Goal: Task Accomplishment & Management: Use online tool/utility

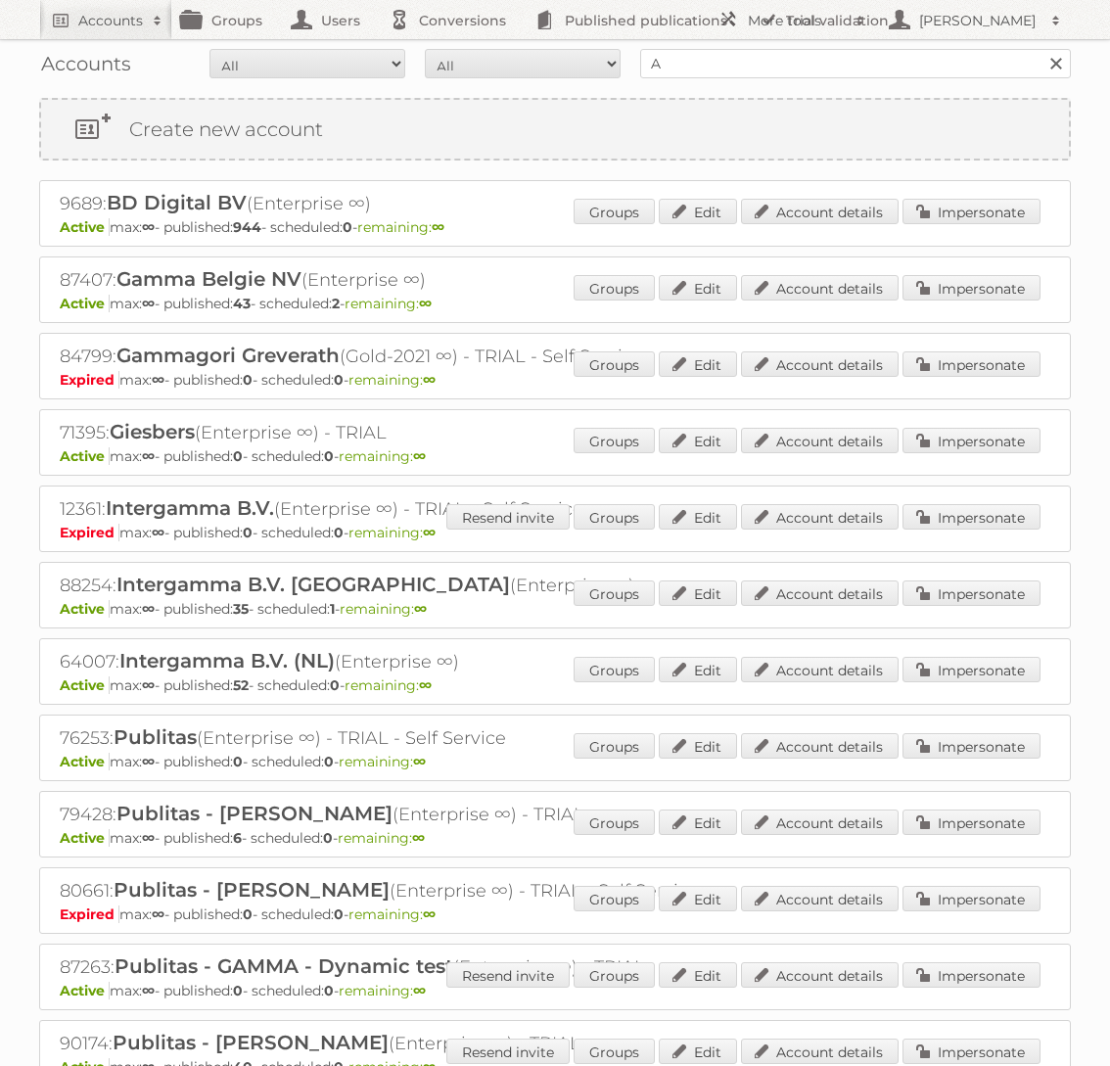
scroll to position [6, 0]
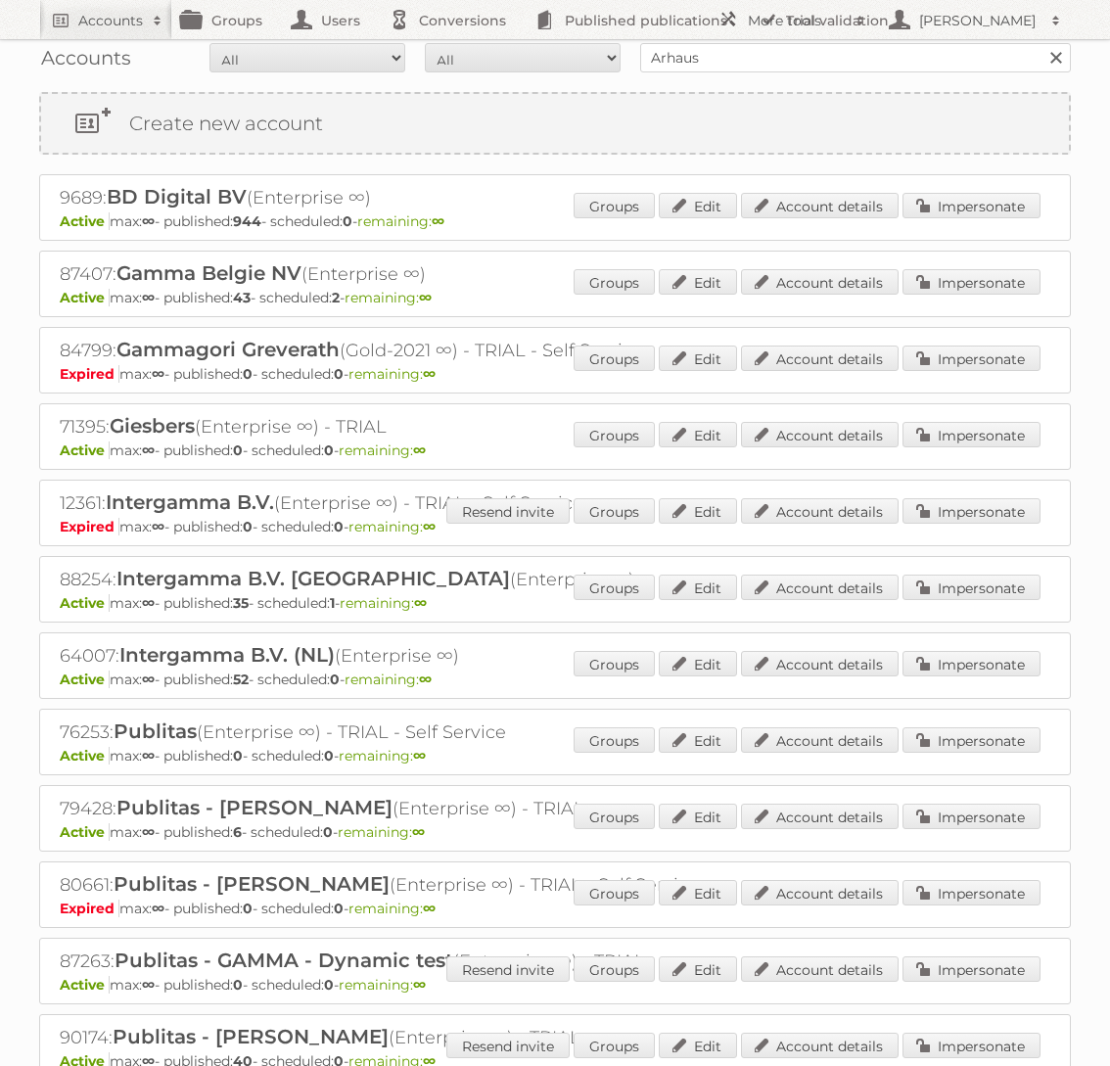
type input "Arhaus"
click at [1040, 43] on input "Search" at bounding box center [1054, 57] width 29 height 29
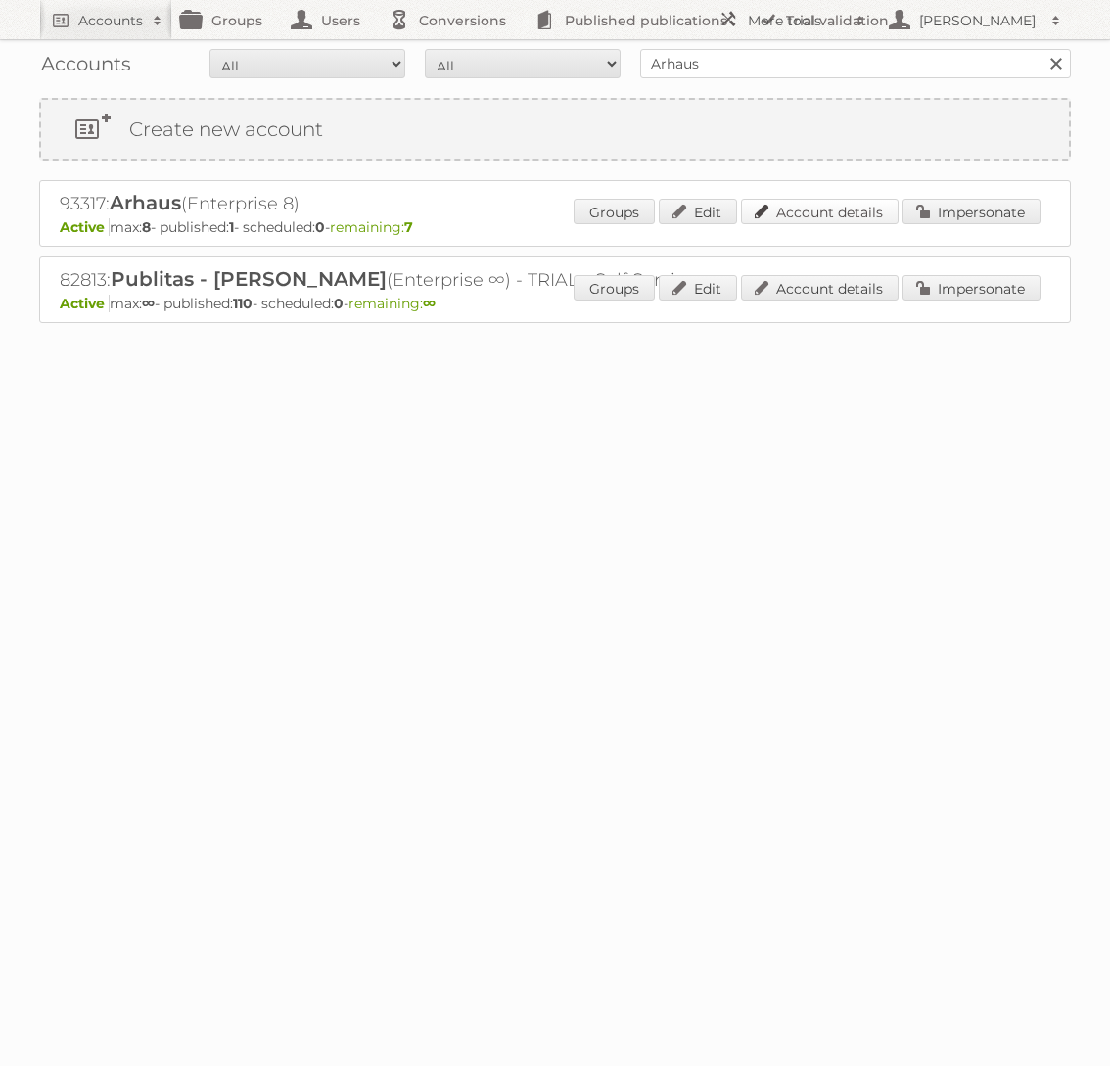
click at [817, 207] on link "Account details" at bounding box center [820, 211] width 158 height 25
click at [980, 224] on div "Groups Edit Account details Impersonate" at bounding box center [806, 213] width 467 height 29
click at [978, 209] on link "Impersonate" at bounding box center [971, 211] width 138 height 25
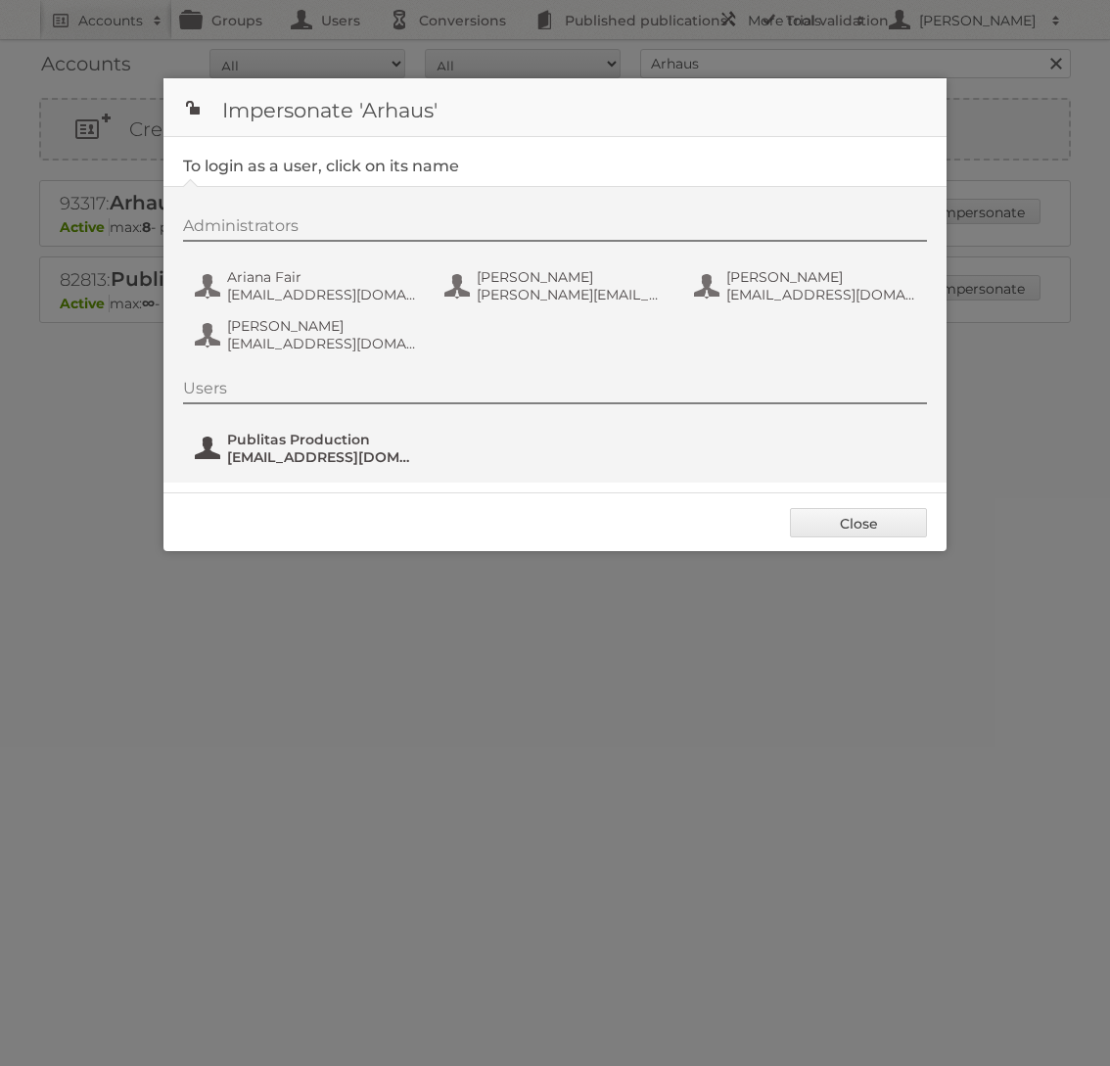
click at [347, 442] on span "Publitas Production" at bounding box center [322, 440] width 190 height 18
